Goal: Information Seeking & Learning: Learn about a topic

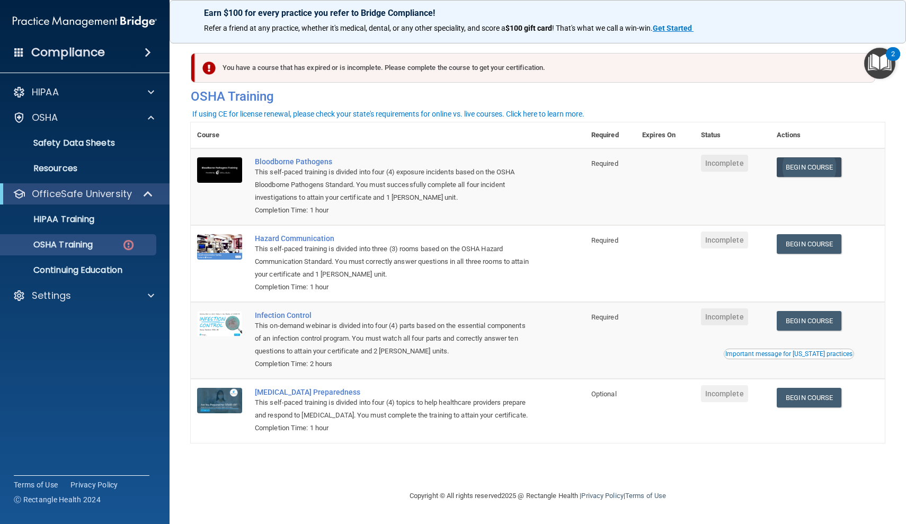
click at [799, 170] on link "Begin Course" at bounding box center [809, 167] width 65 height 20
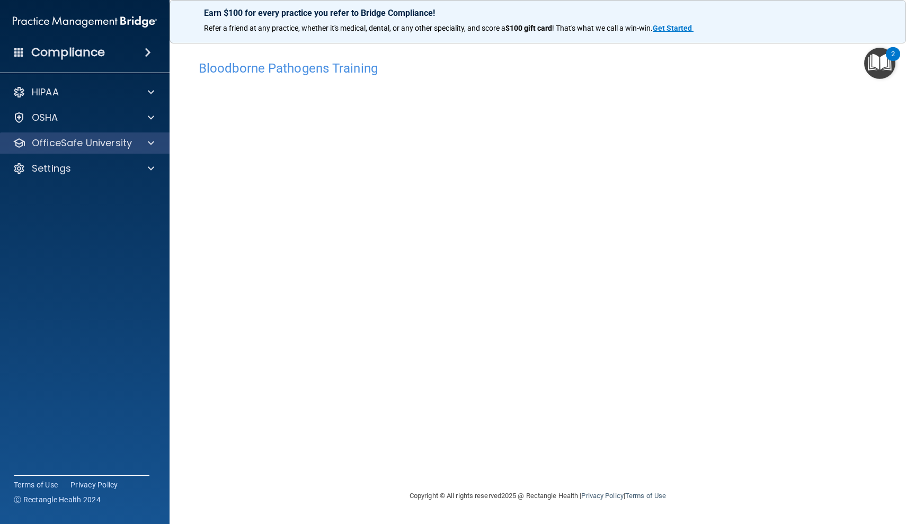
click at [136, 146] on div at bounding box center [149, 143] width 27 height 13
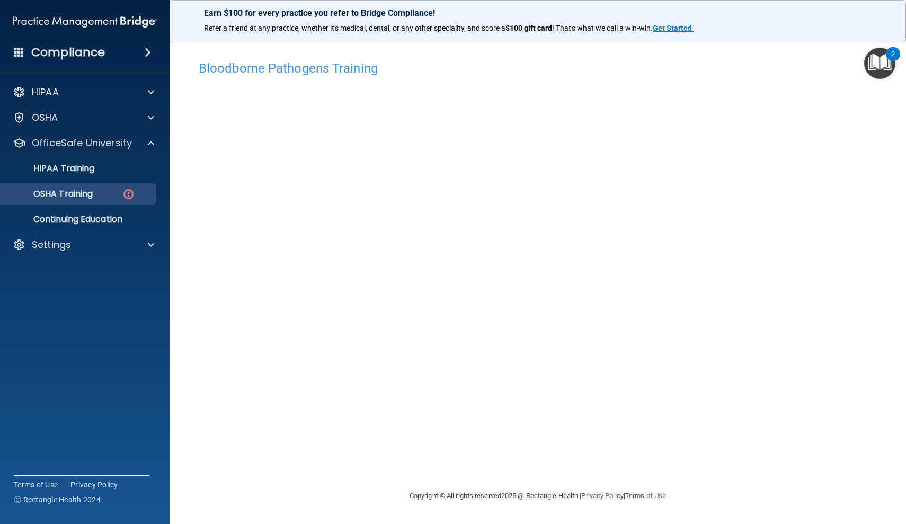
click at [136, 196] on div "OSHA Training" at bounding box center [79, 194] width 145 height 11
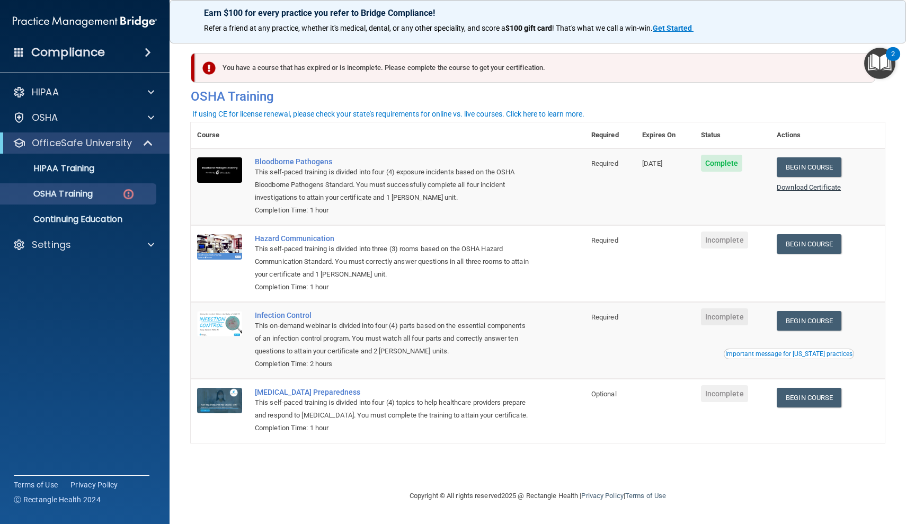
click at [826, 188] on link "Download Certificate" at bounding box center [809, 187] width 64 height 8
click at [802, 238] on link "Begin Course" at bounding box center [809, 244] width 65 height 20
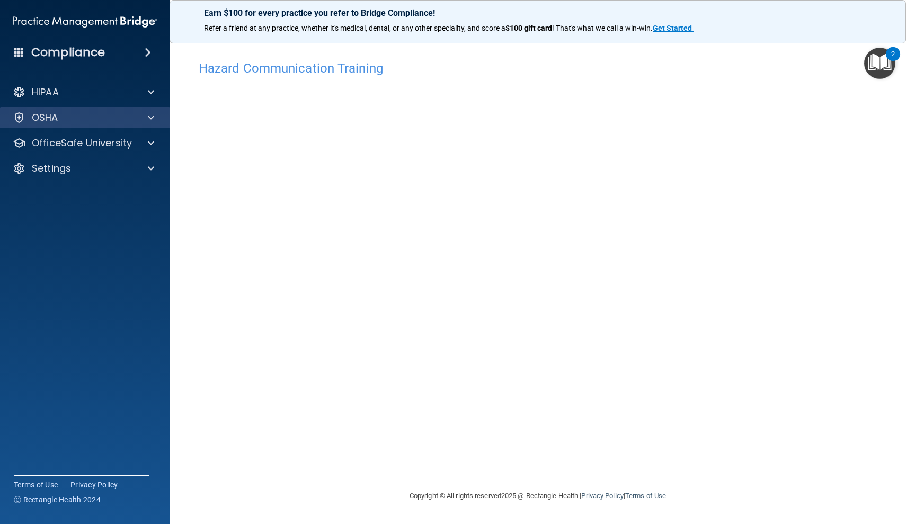
click at [151, 117] on span at bounding box center [151, 117] width 6 height 13
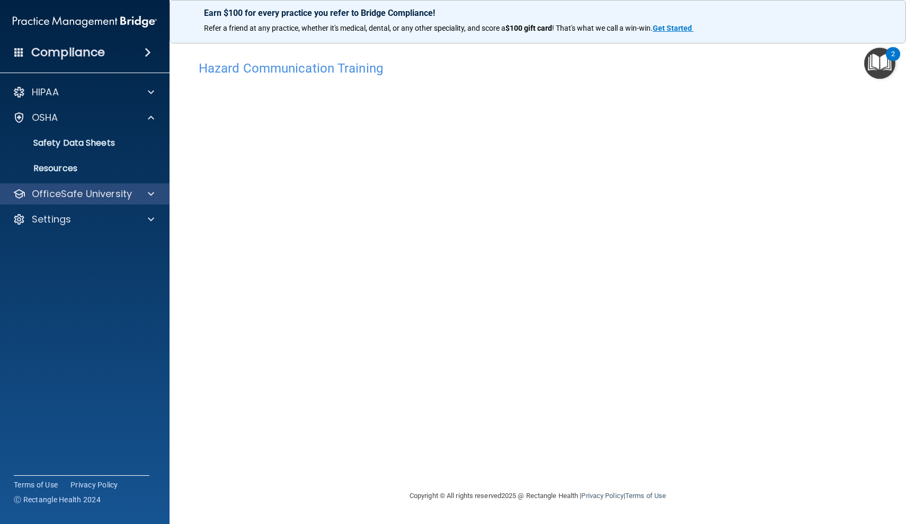
click at [146, 189] on div at bounding box center [149, 194] width 27 height 13
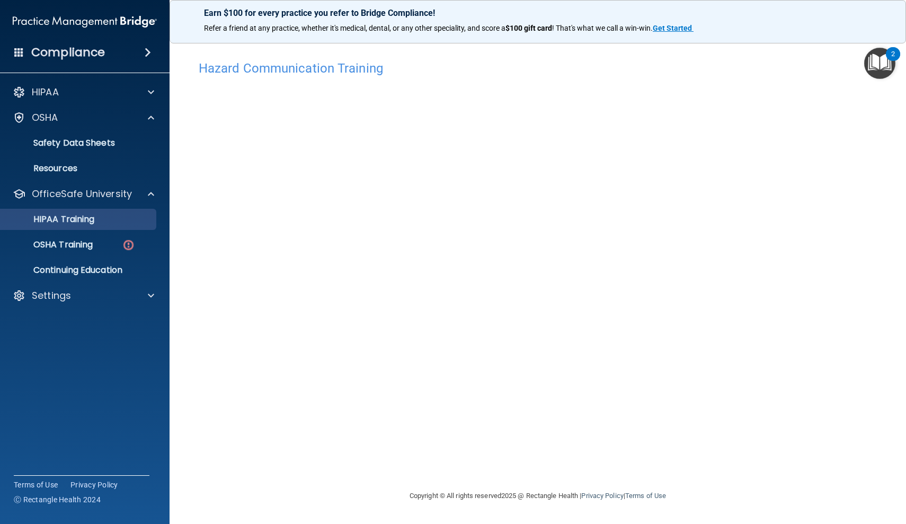
click at [92, 223] on p "HIPAA Training" at bounding box center [50, 219] width 87 height 11
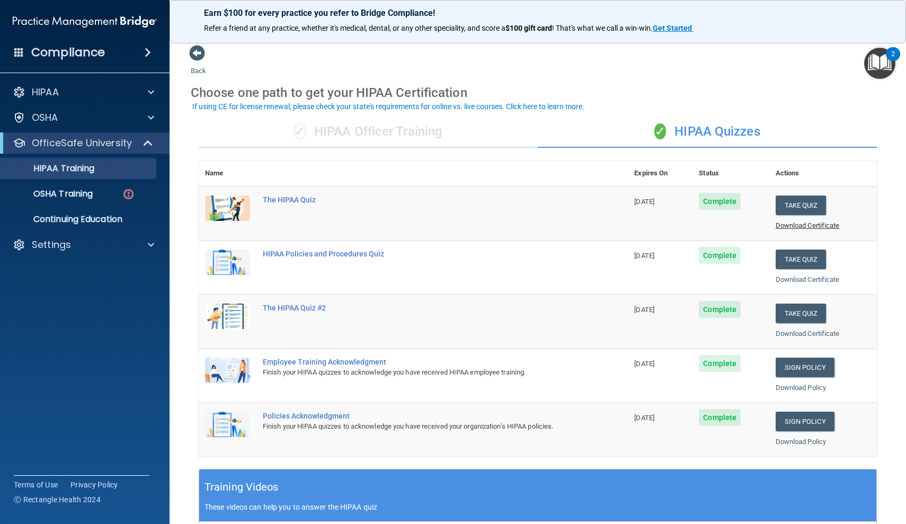
click at [812, 222] on link "Download Certificate" at bounding box center [808, 226] width 64 height 8
click at [87, 197] on p "OSHA Training" at bounding box center [50, 194] width 86 height 11
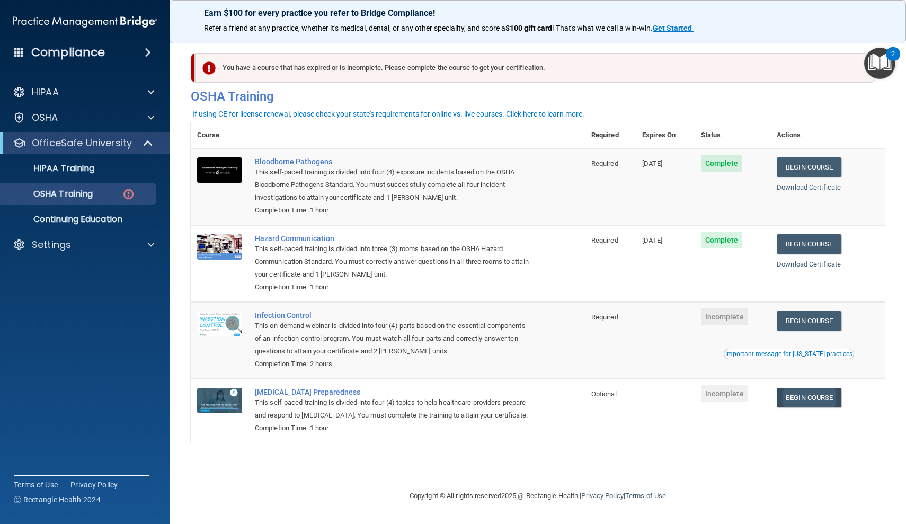
click at [811, 389] on link "Begin Course" at bounding box center [809, 398] width 65 height 20
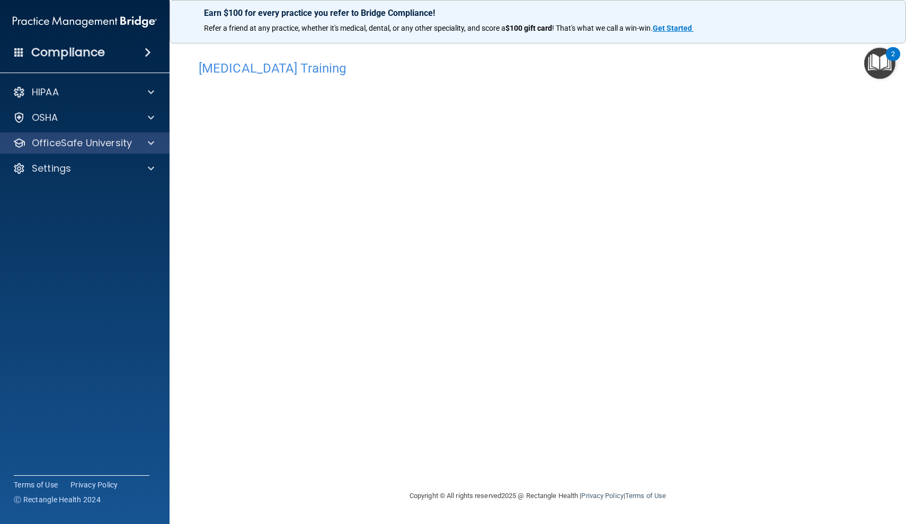
click at [140, 142] on div at bounding box center [149, 143] width 27 height 13
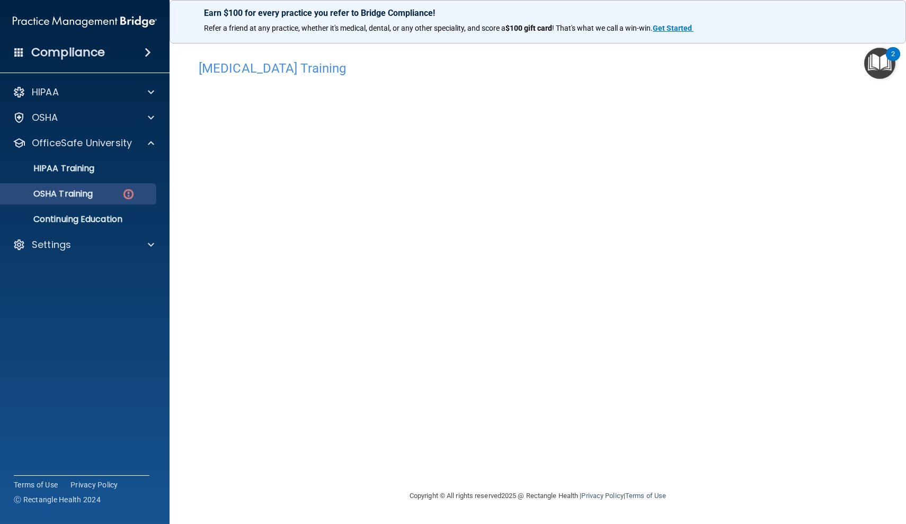
click at [138, 198] on div "OSHA Training" at bounding box center [79, 194] width 145 height 11
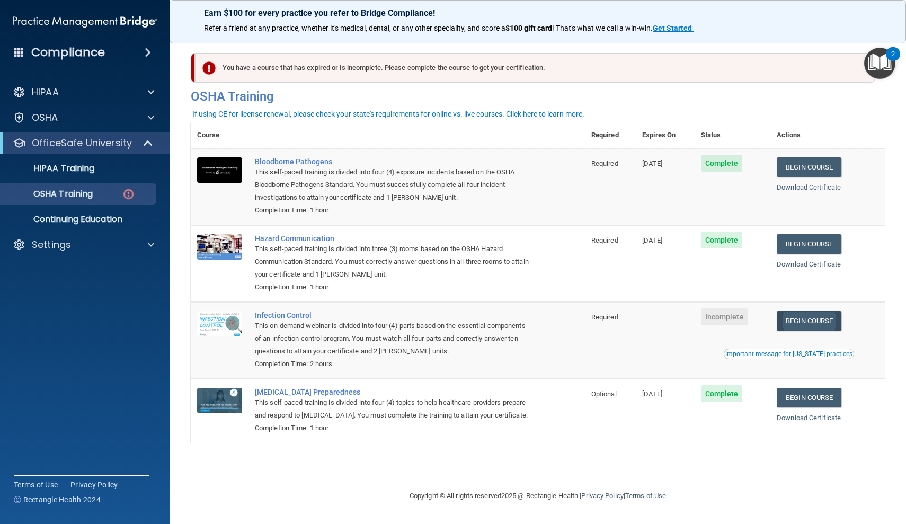
click at [793, 312] on link "Begin Course" at bounding box center [809, 321] width 65 height 20
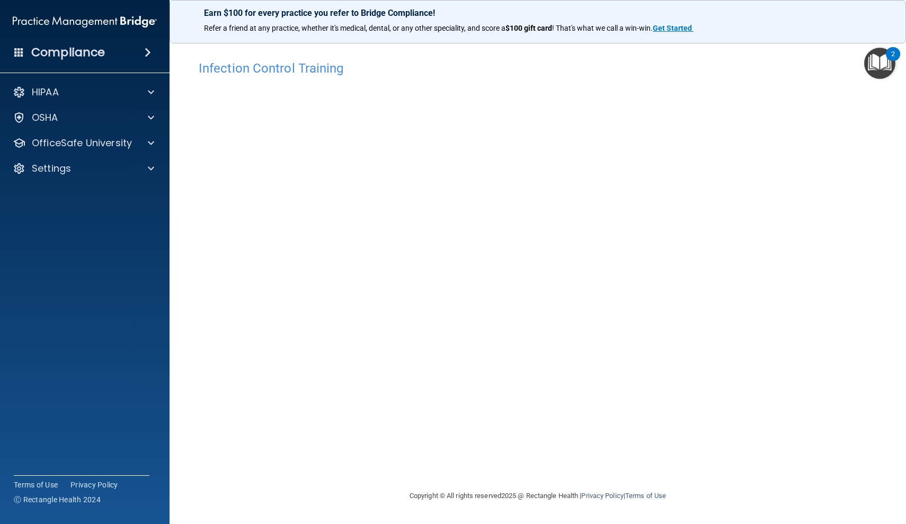
click at [632, 435] on div "Infection Control Training This course doesn’t expire until . Are you sure you …" at bounding box center [538, 272] width 694 height 435
click at [617, 523] on main "Infection Control Training This course doesn’t expire until . Are you sure you …" at bounding box center [538, 279] width 737 height 490
click at [649, 524] on main "Infection Control Training This course doesn’t expire until . Are you sure you …" at bounding box center [538, 279] width 737 height 490
click at [699, 524] on main "Infection Control Training This course doesn’t expire until . Are you sure you …" at bounding box center [538, 279] width 737 height 490
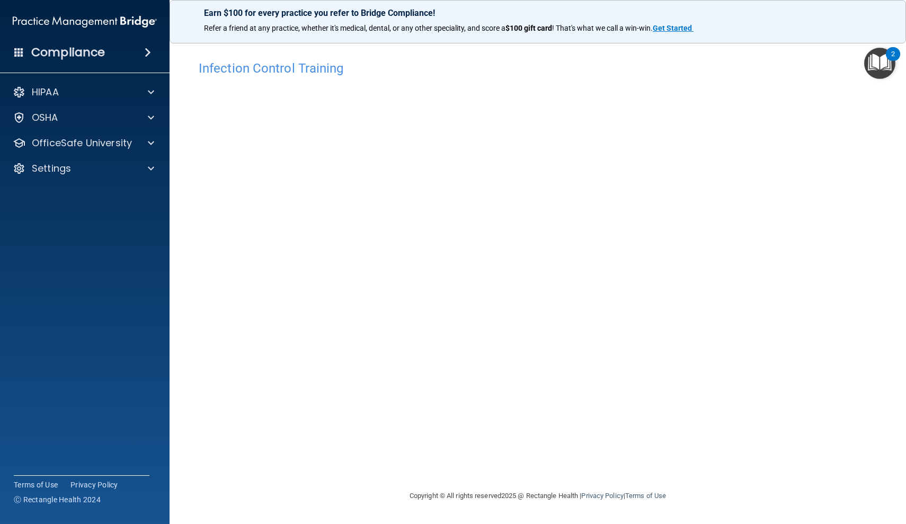
click at [452, 524] on main "Infection Control Training This course doesn’t expire until . Are you sure you …" at bounding box center [538, 279] width 737 height 490
click at [460, 524] on main "Infection Control Training This course doesn’t expire until . Are you sure you …" at bounding box center [538, 279] width 737 height 490
click at [459, 517] on main "Infection Control Training This course doesn’t expire until . Are you sure you …" at bounding box center [538, 279] width 737 height 490
click at [488, 524] on main "Infection Control Training This course doesn’t expire until . Are you sure you …" at bounding box center [538, 279] width 737 height 490
click at [443, 524] on main "Infection Control Training This course doesn’t expire until . Are you sure you …" at bounding box center [538, 279] width 737 height 490
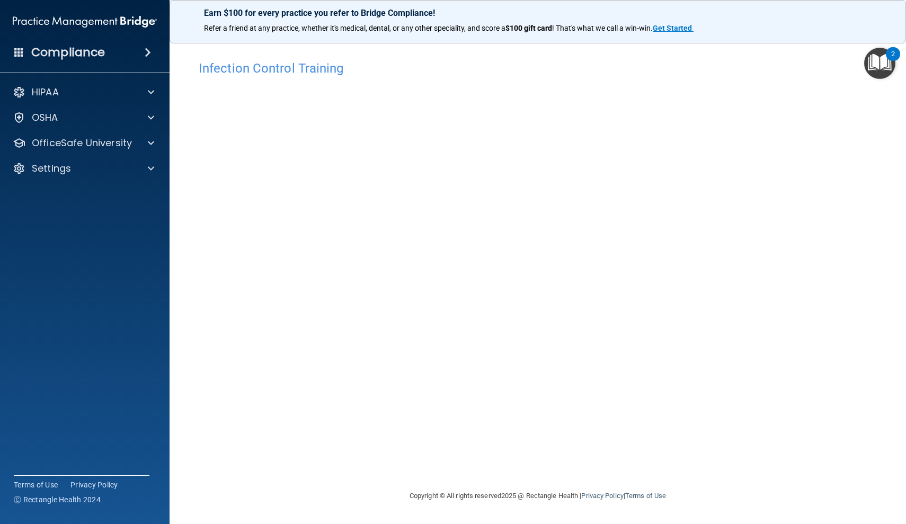
drag, startPoint x: 403, startPoint y: 524, endPoint x: 405, endPoint y: 518, distance: 5.7
click at [405, 518] on main "Infection Control Training This course doesn’t expire until . Are you sure you …" at bounding box center [538, 279] width 737 height 490
drag, startPoint x: 405, startPoint y: 518, endPoint x: 421, endPoint y: 519, distance: 15.9
click at [421, 519] on main "Infection Control Training This course doesn’t expire until . Are you sure you …" at bounding box center [538, 279] width 737 height 490
drag, startPoint x: 146, startPoint y: 394, endPoint x: 152, endPoint y: 394, distance: 6.4
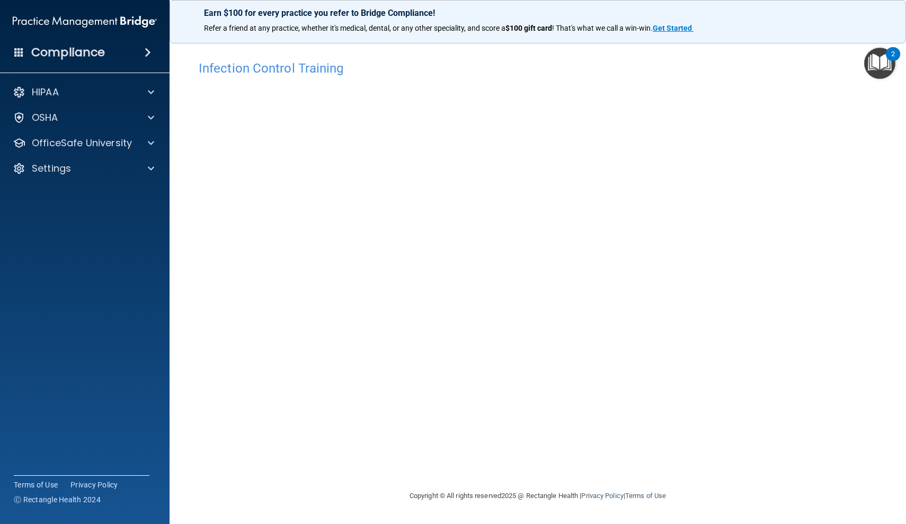
click at [152, 394] on div "Compliance HIPAA Documents and Policies Report an Incident Business Associates …" at bounding box center [85, 262] width 170 height 524
